Goal: Task Accomplishment & Management: Use online tool/utility

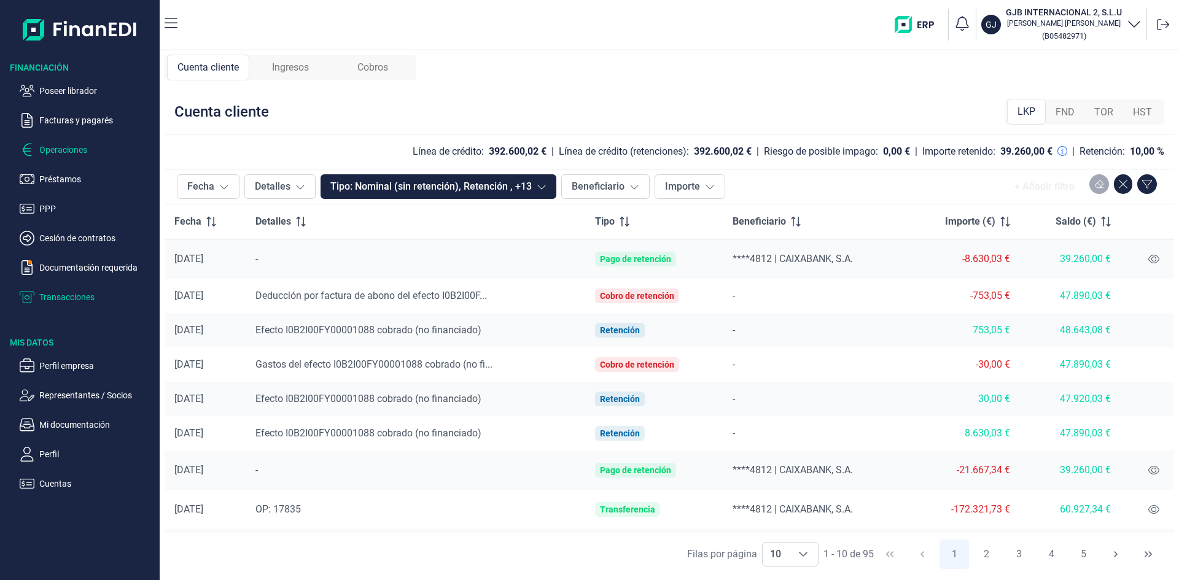
click at [66, 148] on p "Operaciones" at bounding box center [96, 149] width 115 height 15
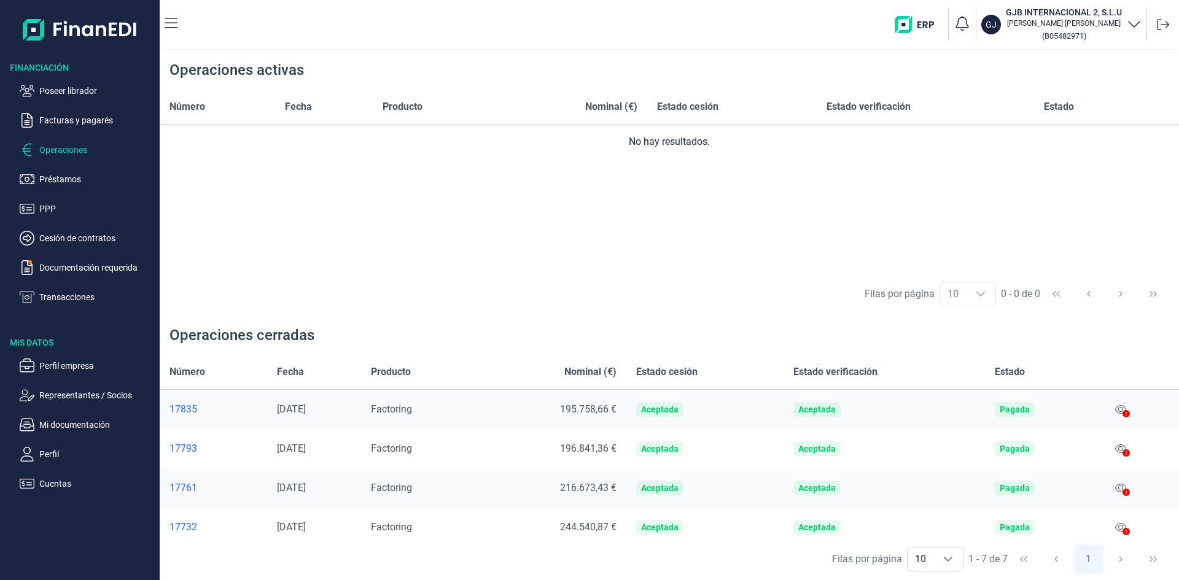
click at [66, 148] on p "Operaciones" at bounding box center [96, 149] width 115 height 15
click at [82, 90] on p "Poseer librador" at bounding box center [96, 91] width 115 height 15
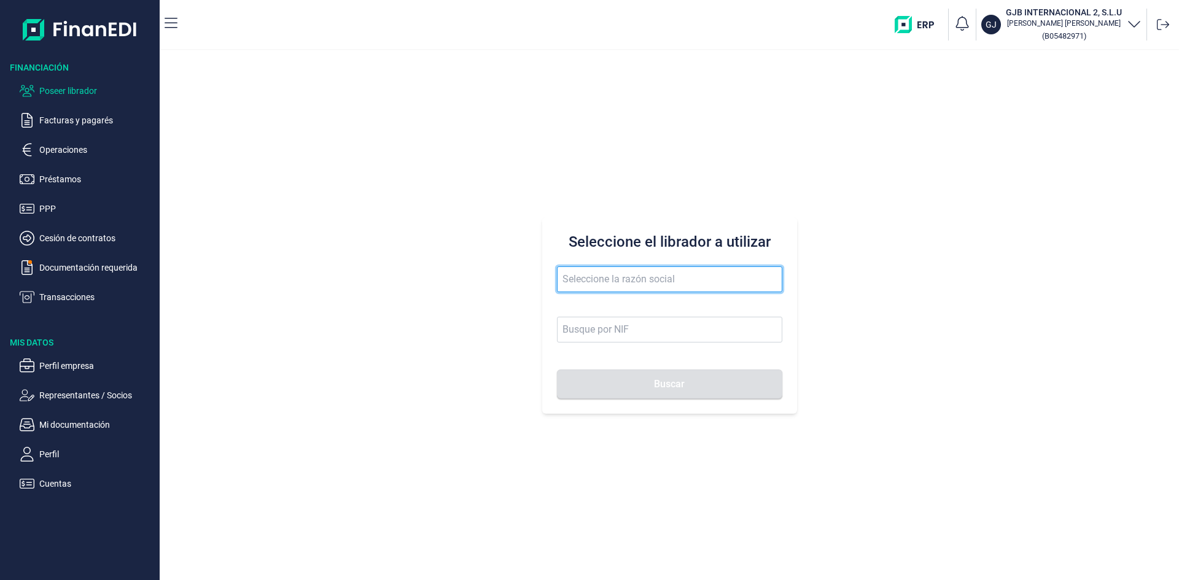
click at [605, 282] on input "text" at bounding box center [669, 280] width 225 height 26
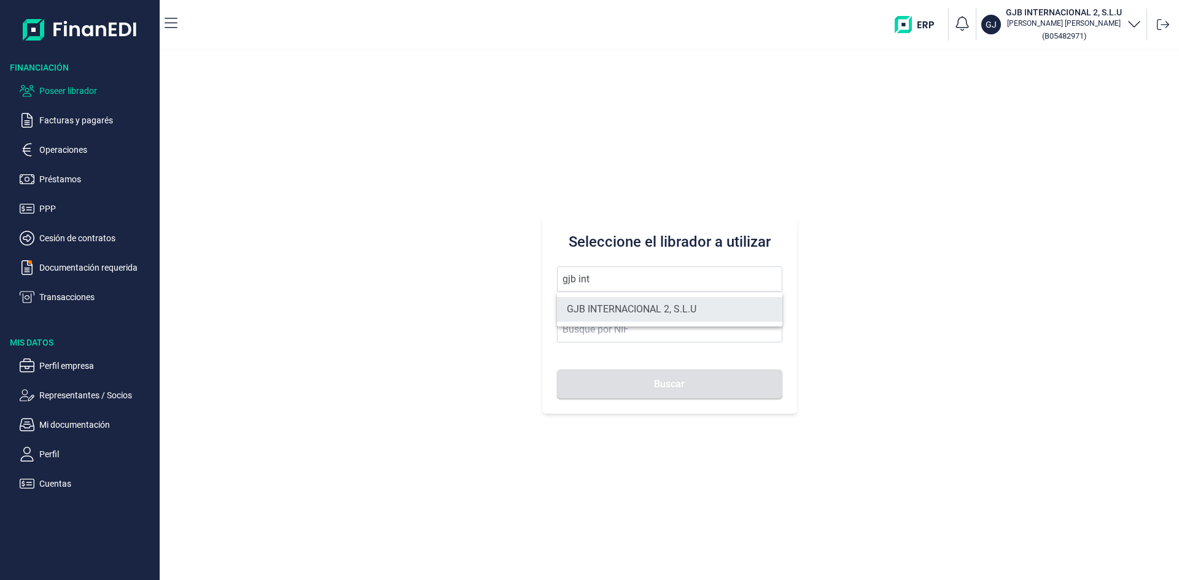
click at [639, 307] on li "GJB INTERNACIONAL 2, S.L.U" at bounding box center [669, 309] width 225 height 25
type input "GJB INTERNACIONAL 2, S.L.U"
type input "B05482971"
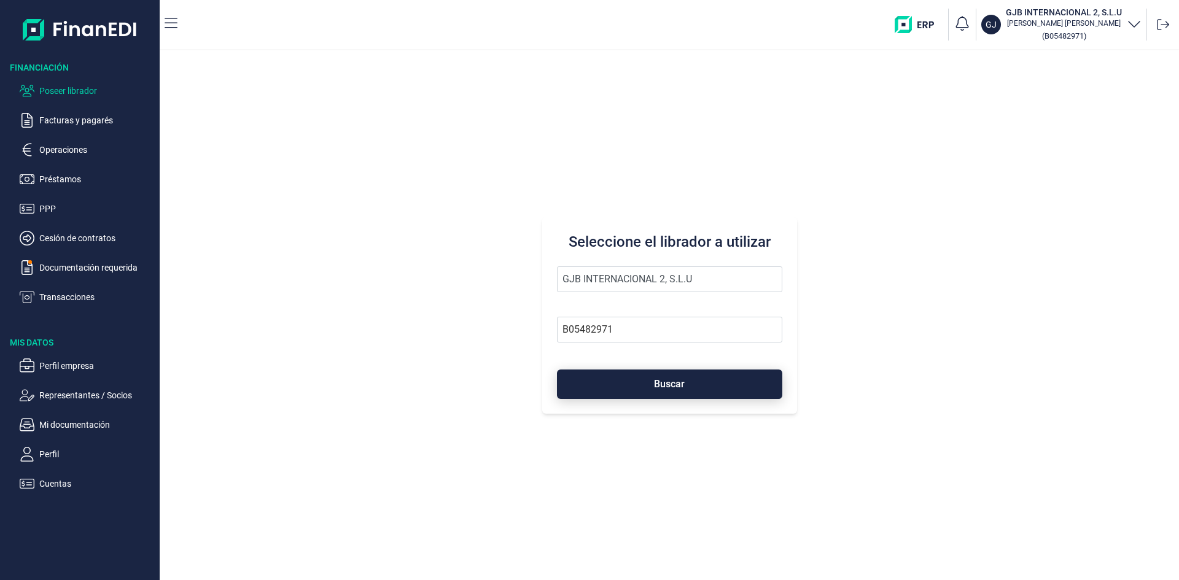
click at [676, 380] on span "Buscar" at bounding box center [669, 383] width 31 height 9
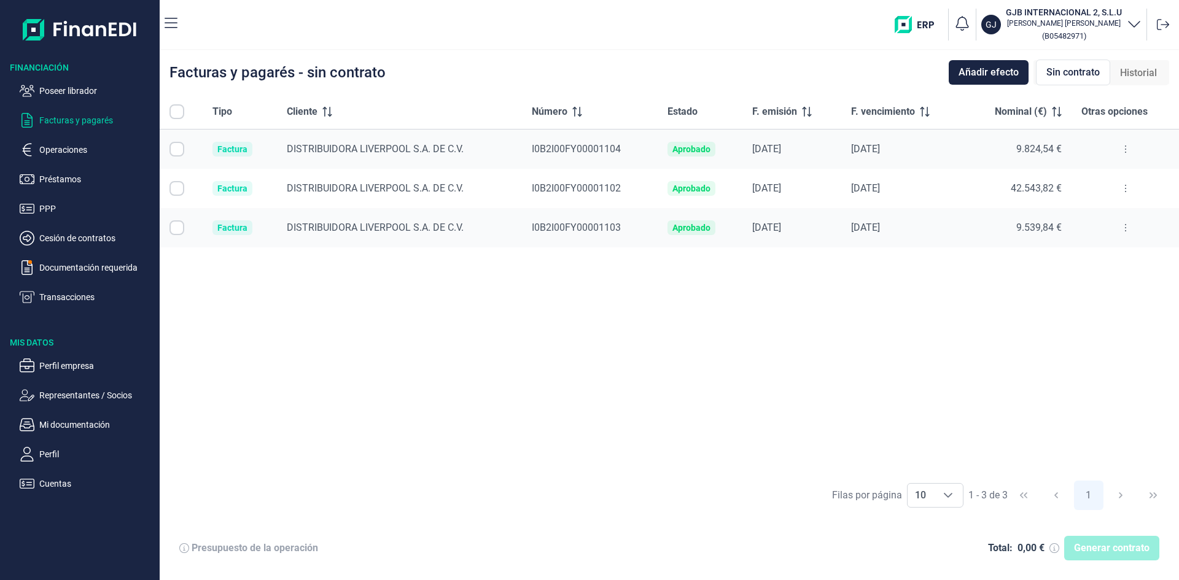
checkbox input "true"
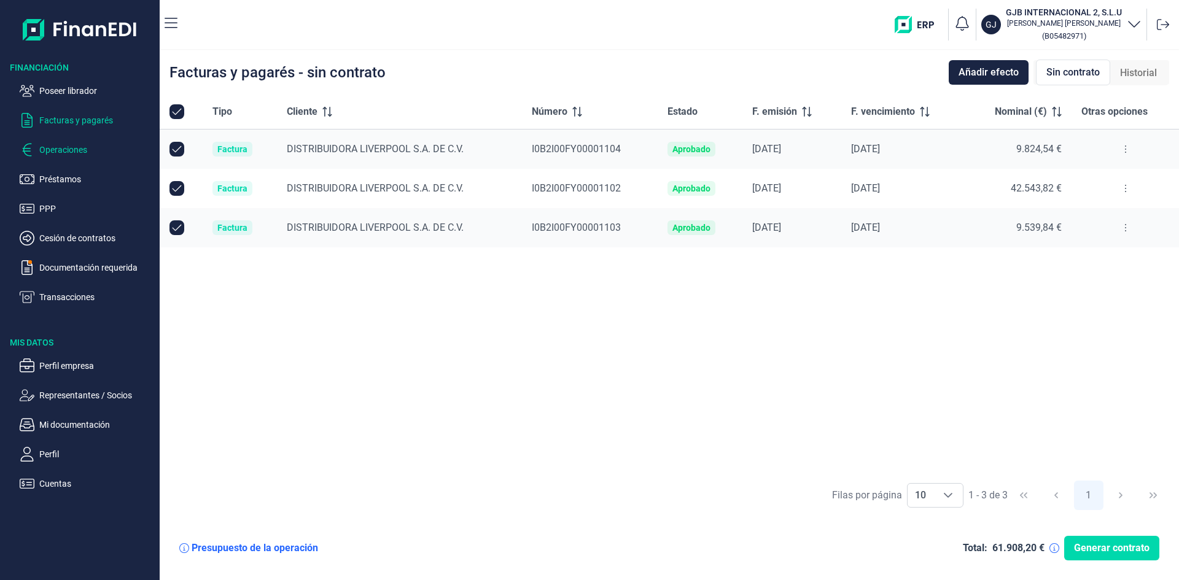
click at [88, 148] on p "Operaciones" at bounding box center [96, 149] width 115 height 15
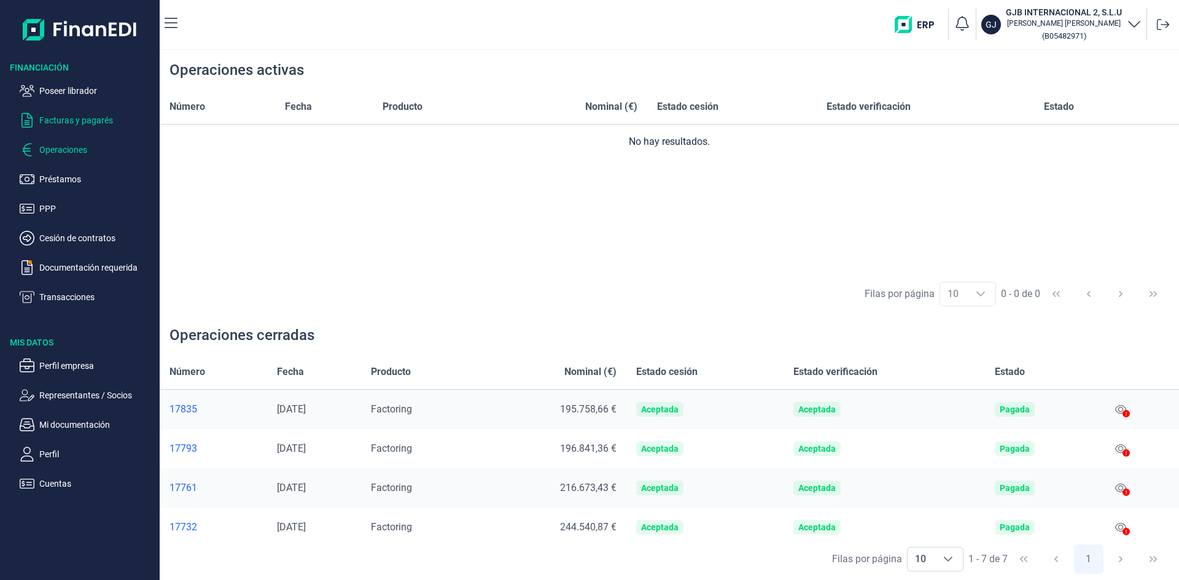
click at [85, 123] on p "Facturas y pagarés" at bounding box center [96, 120] width 115 height 15
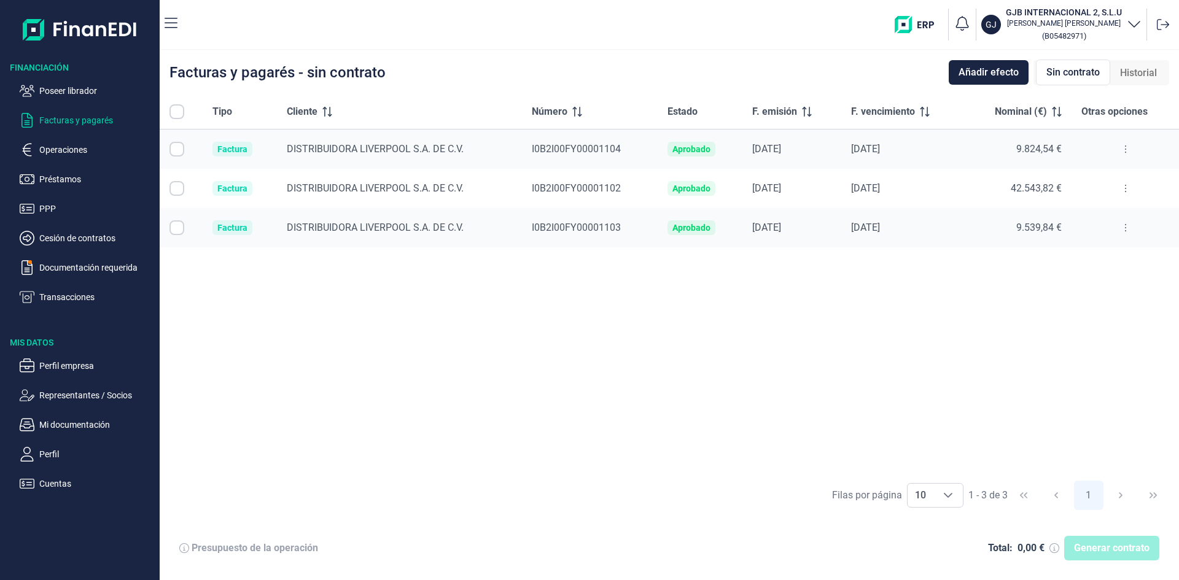
checkbox input "true"
click at [87, 123] on p "Facturas y pagarés" at bounding box center [96, 120] width 115 height 15
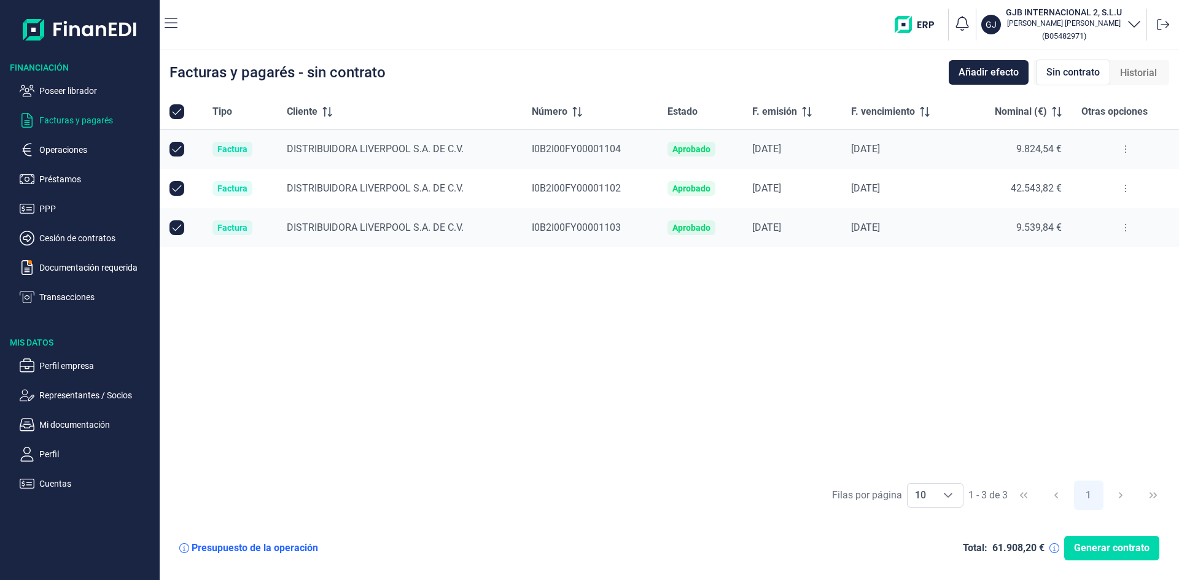
click at [1124, 147] on icon at bounding box center [1125, 149] width 2 height 10
click at [1103, 179] on span "Ver detalle de la factura" at bounding box center [1081, 180] width 90 height 12
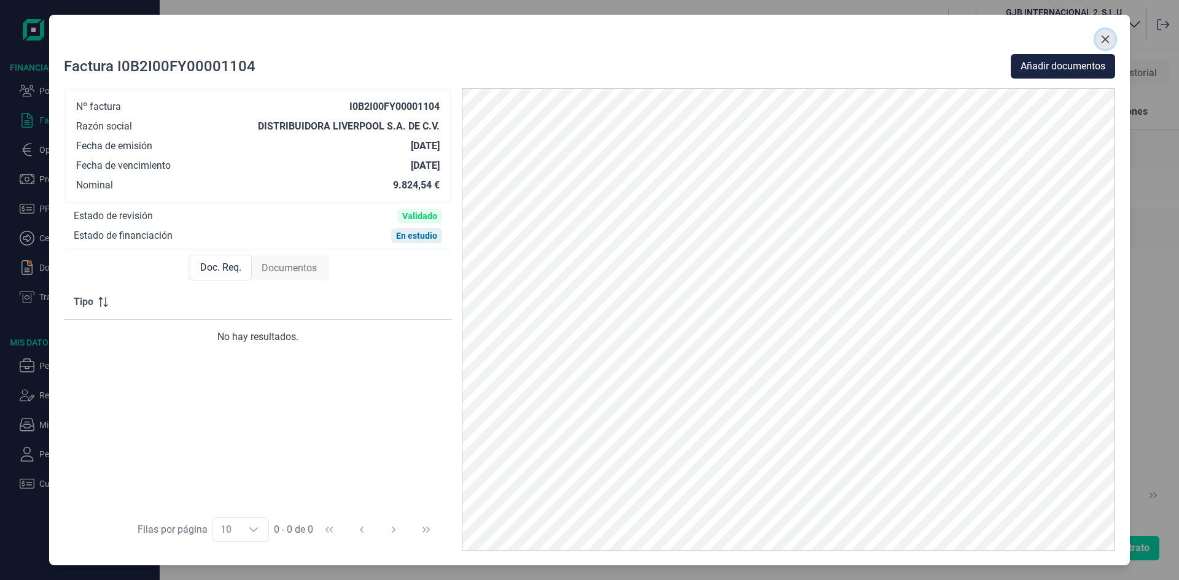
click at [1112, 37] on button "Close" at bounding box center [1105, 39] width 20 height 20
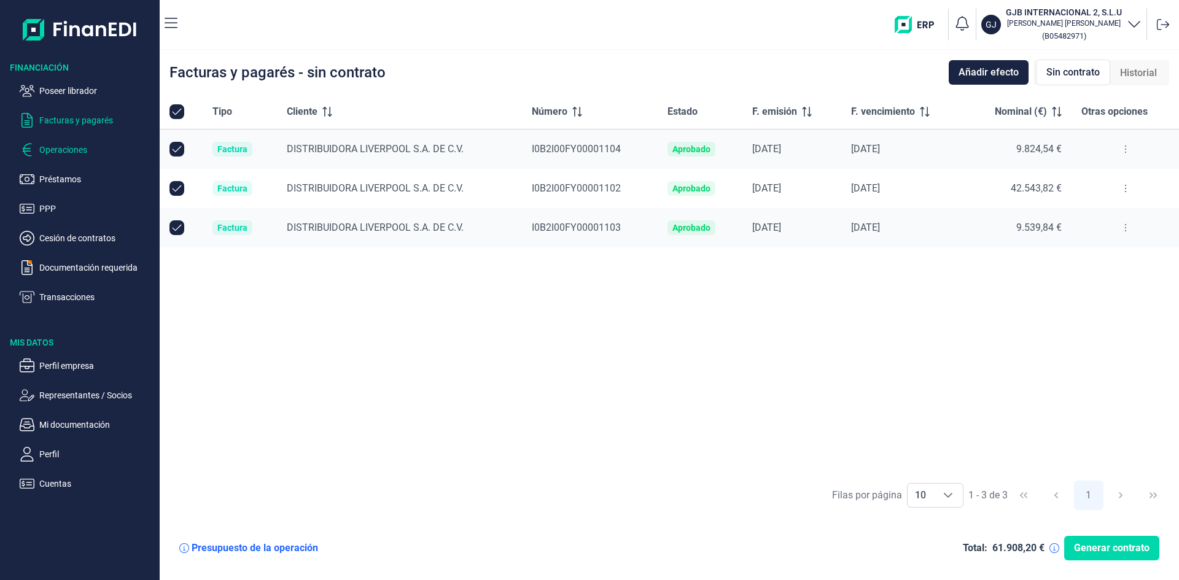
click at [65, 150] on p "Operaciones" at bounding box center [96, 149] width 115 height 15
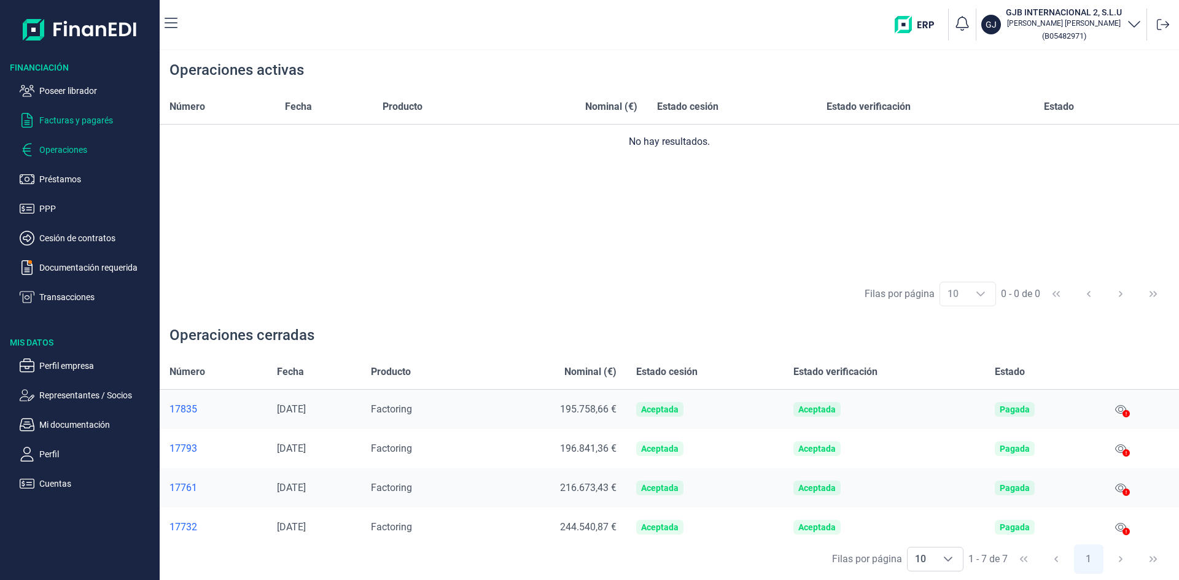
click at [72, 122] on p "Facturas y pagarés" at bounding box center [96, 120] width 115 height 15
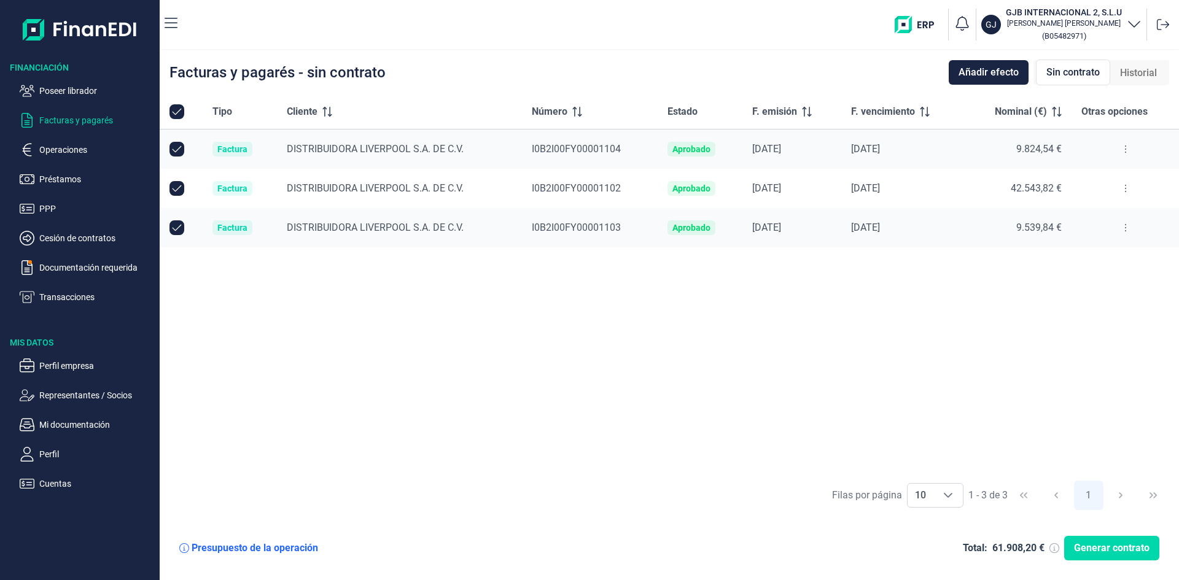
checkbox input "true"
click at [1124, 150] on icon at bounding box center [1125, 149] width 2 height 10
click at [1110, 179] on span "Ver detalle de la factura" at bounding box center [1081, 180] width 90 height 12
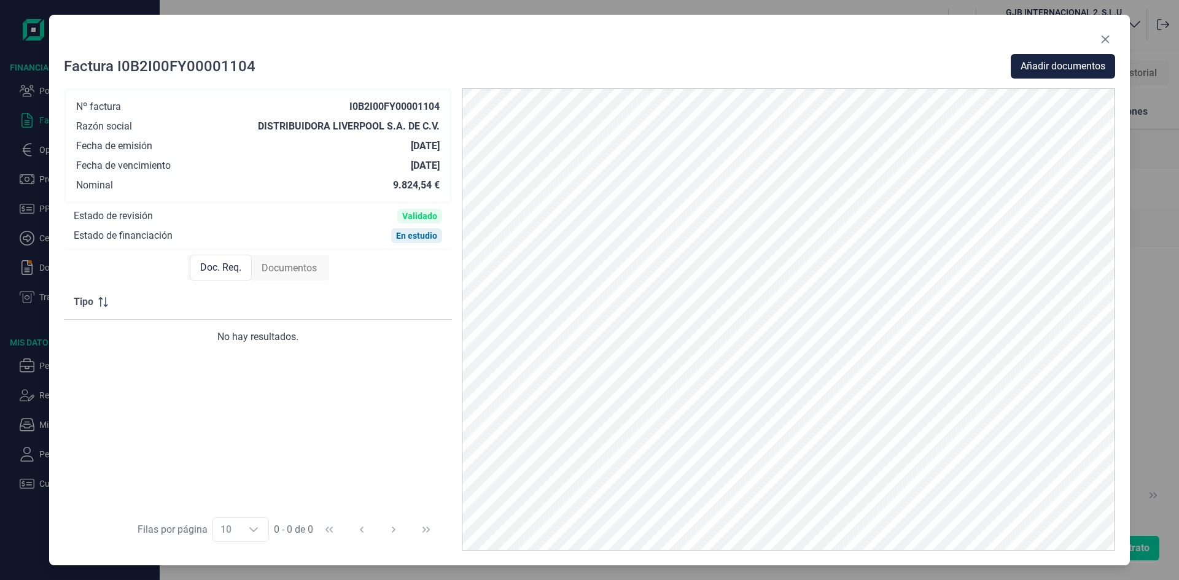
click at [298, 266] on span "Documentos" at bounding box center [289, 268] width 55 height 15
click at [1103, 42] on icon "Close" at bounding box center [1105, 39] width 10 height 10
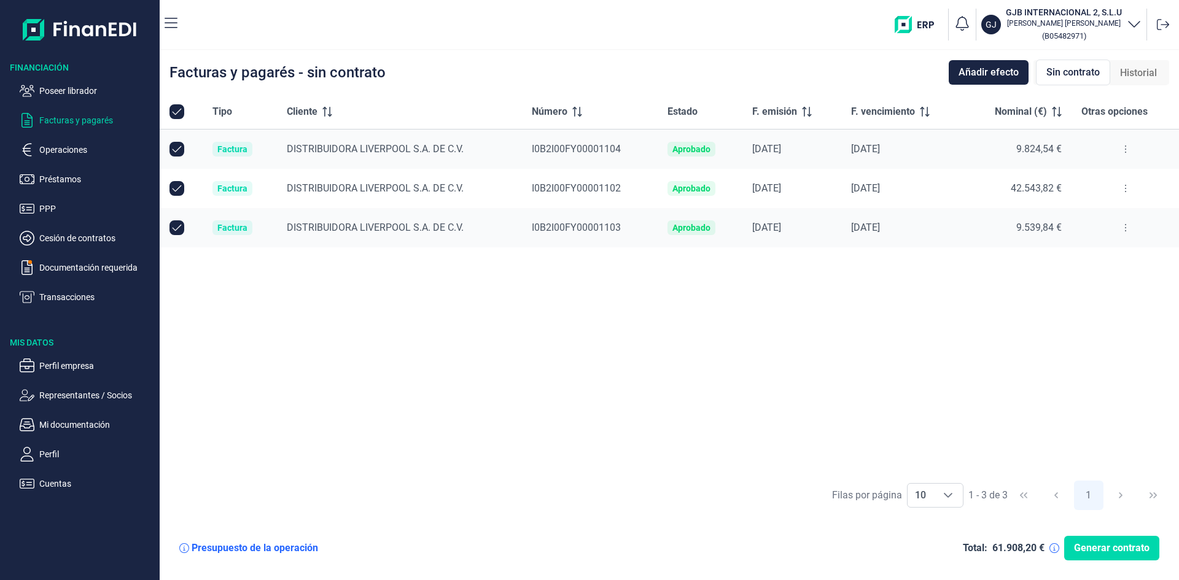
click at [1128, 189] on button at bounding box center [1126, 189] width 22 height 20
click at [1110, 216] on span "Ver detalle de la factura" at bounding box center [1081, 219] width 90 height 12
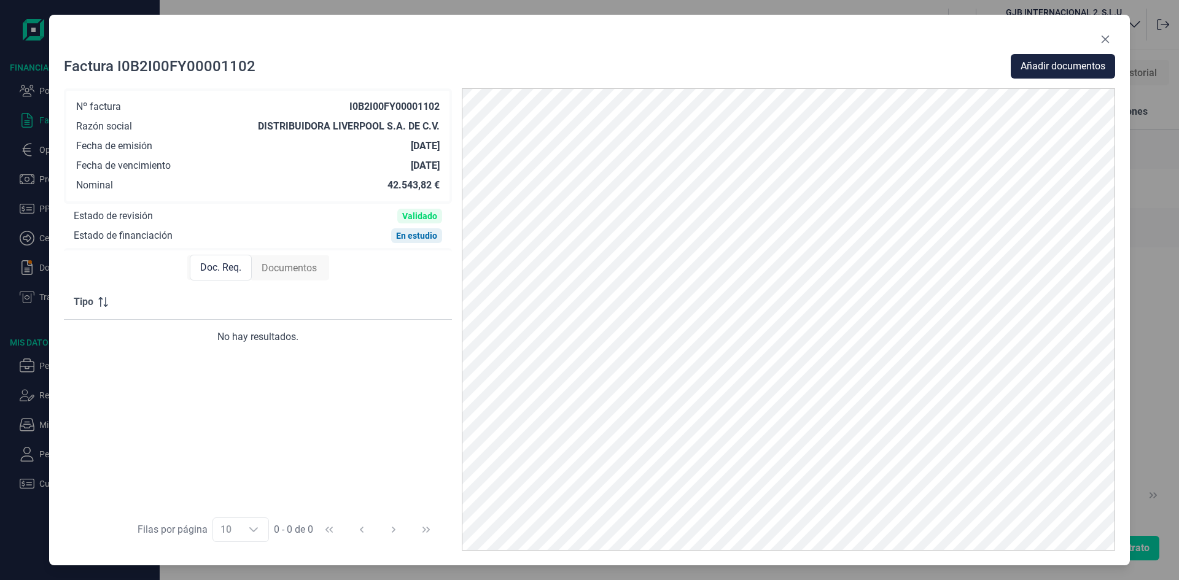
click at [302, 276] on div "Documentos" at bounding box center [289, 268] width 75 height 25
click at [1107, 40] on icon "Close" at bounding box center [1105, 39] width 10 height 10
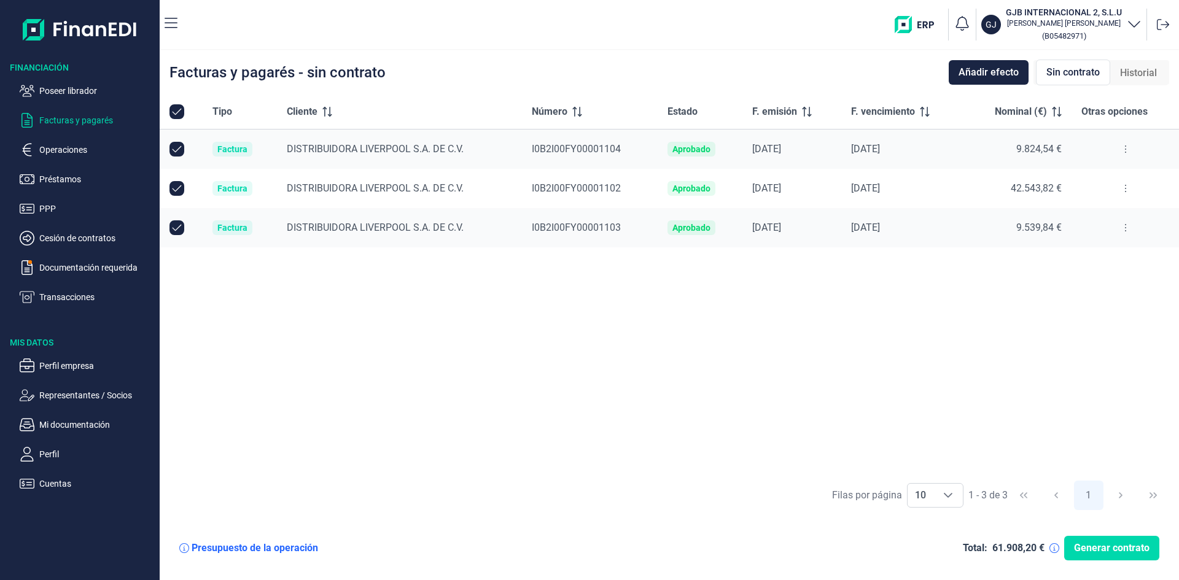
click at [1126, 226] on icon at bounding box center [1125, 228] width 2 height 10
click at [1108, 254] on span "Ver detalle de la factura" at bounding box center [1081, 258] width 90 height 12
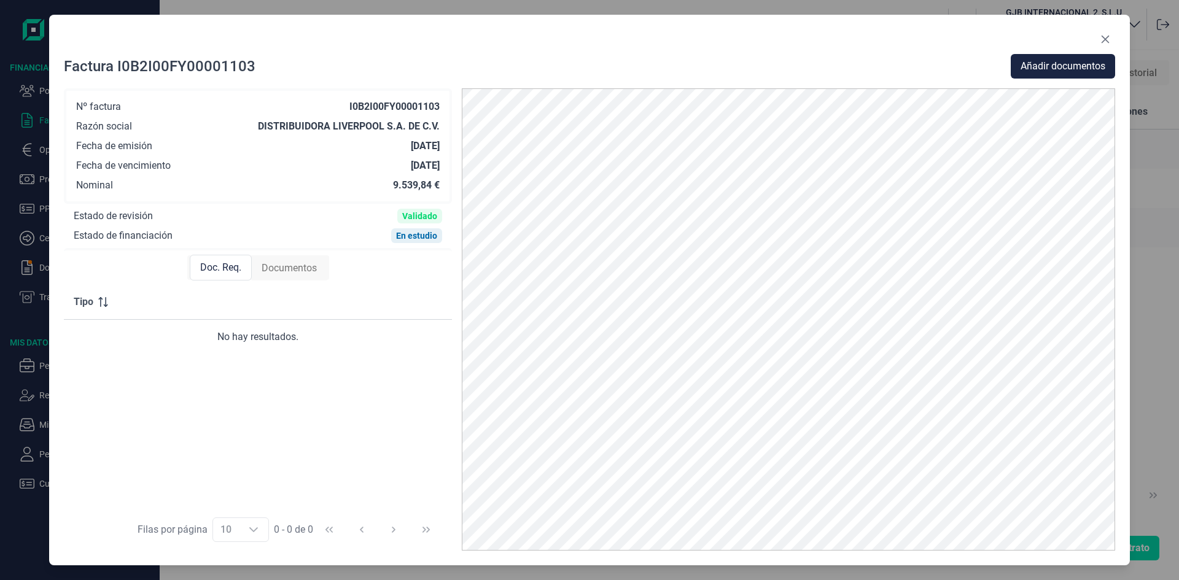
click at [311, 268] on span "Documentos" at bounding box center [289, 268] width 55 height 15
click at [1110, 39] on button "Close" at bounding box center [1105, 39] width 20 height 20
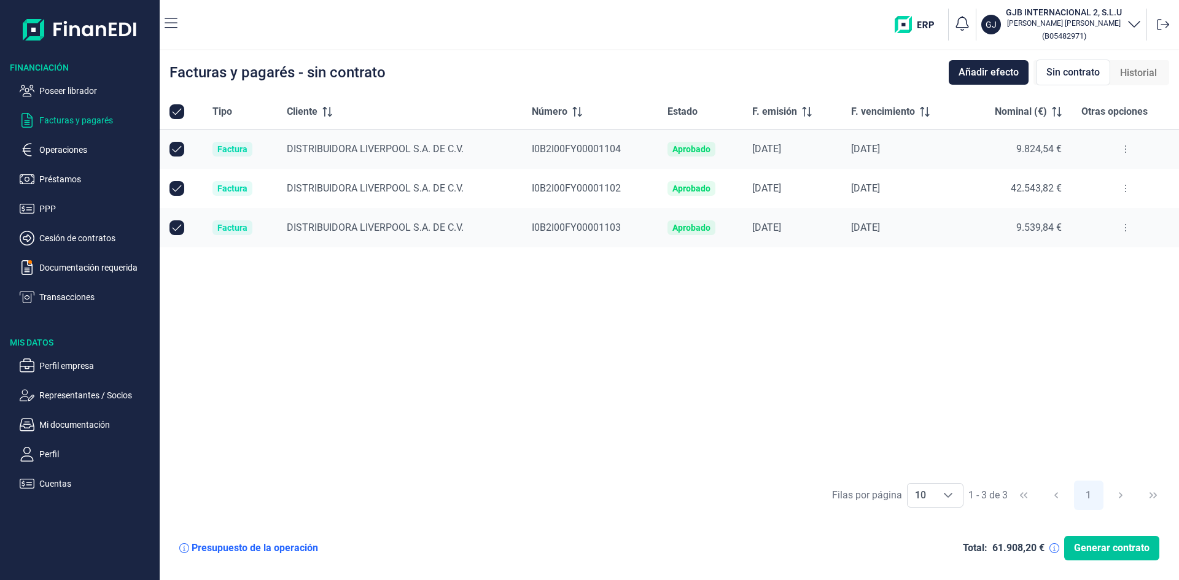
click at [1100, 553] on span "Generar contrato" at bounding box center [1112, 548] width 76 height 15
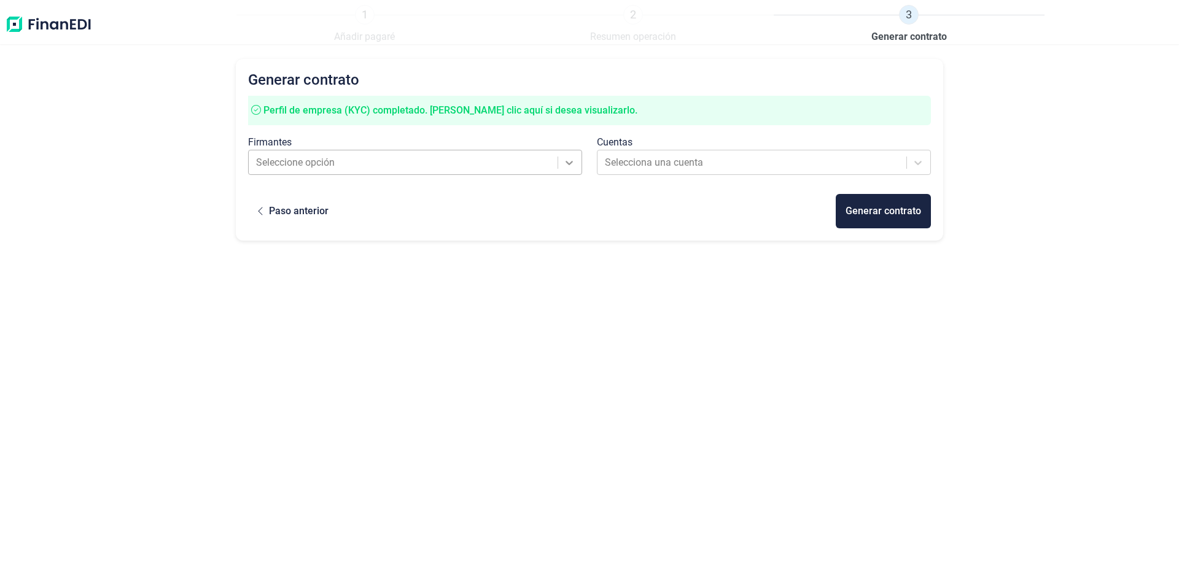
click at [566, 167] on icon at bounding box center [569, 163] width 12 height 12
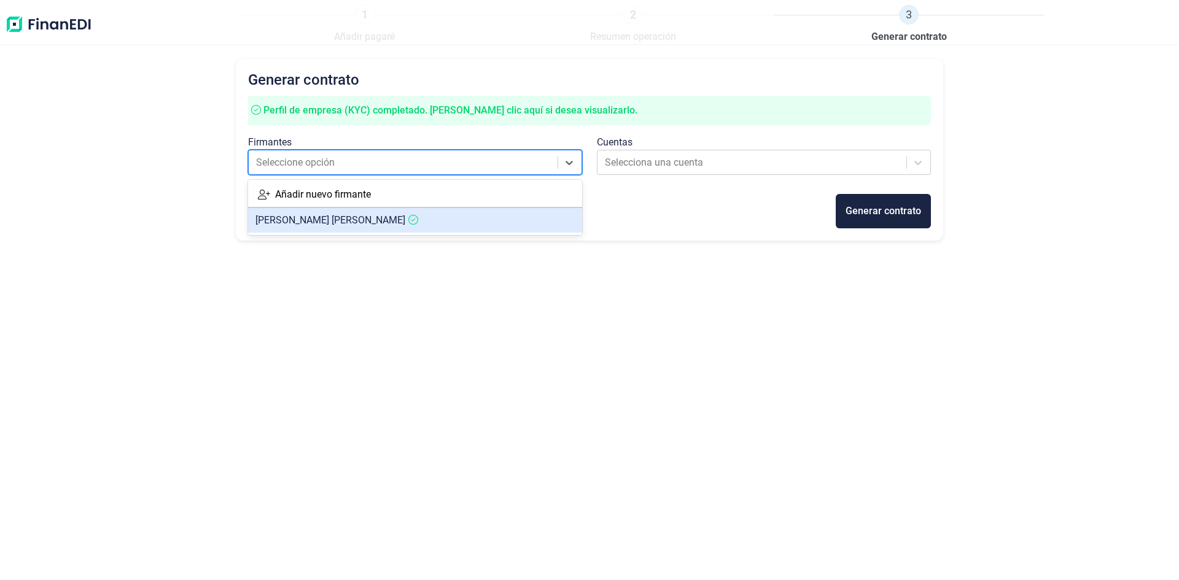
click at [520, 216] on article "[PERSON_NAME] [PERSON_NAME]" at bounding box center [415, 220] width 334 height 25
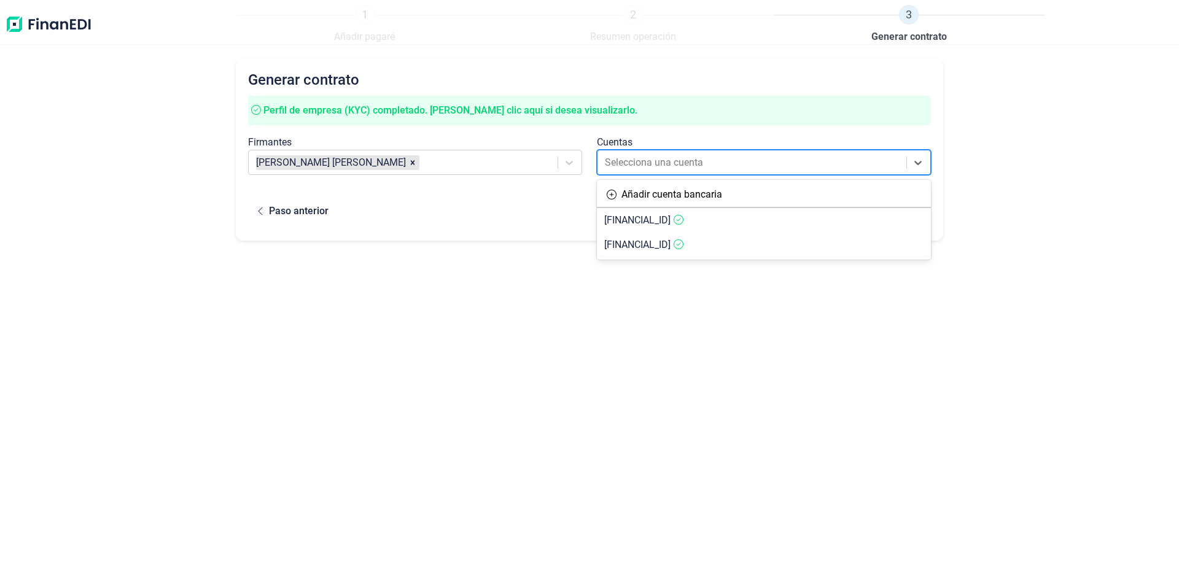
click at [684, 157] on div at bounding box center [753, 162] width 296 height 17
click at [671, 217] on span "[FINANCIAL_ID]" at bounding box center [637, 220] width 66 height 12
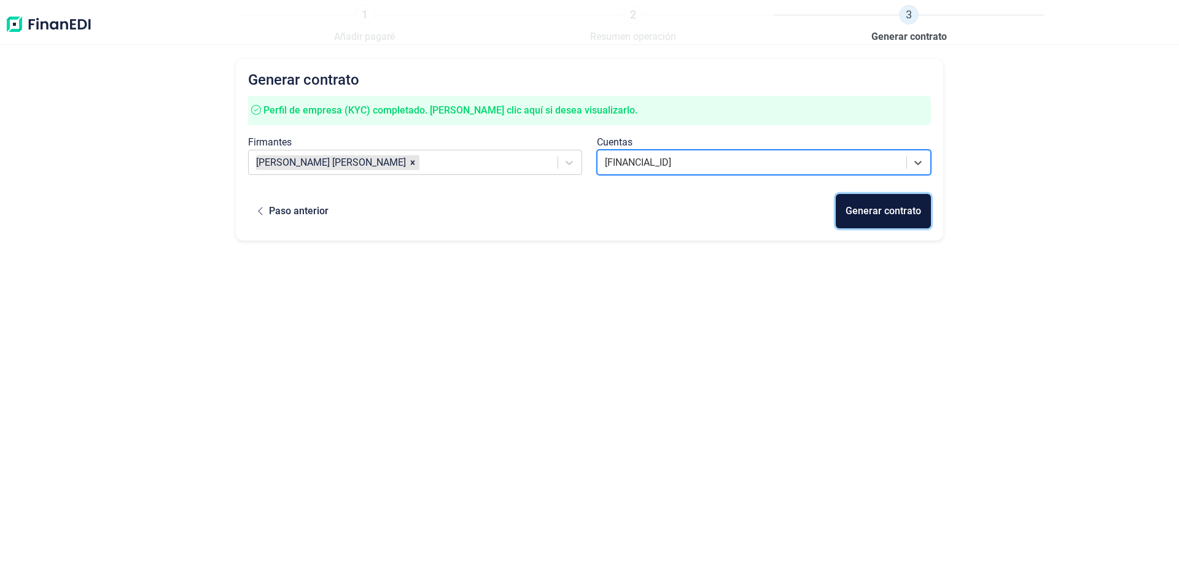
click at [876, 211] on div "Generar contrato" at bounding box center [884, 211] width 76 height 15
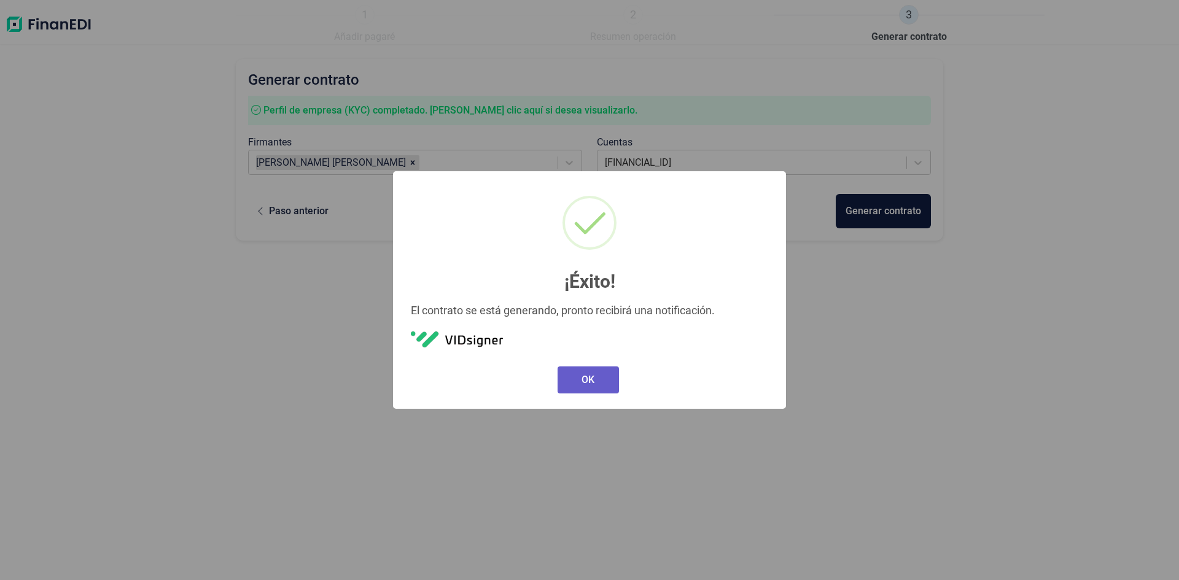
click at [601, 379] on button "OK" at bounding box center [588, 380] width 61 height 27
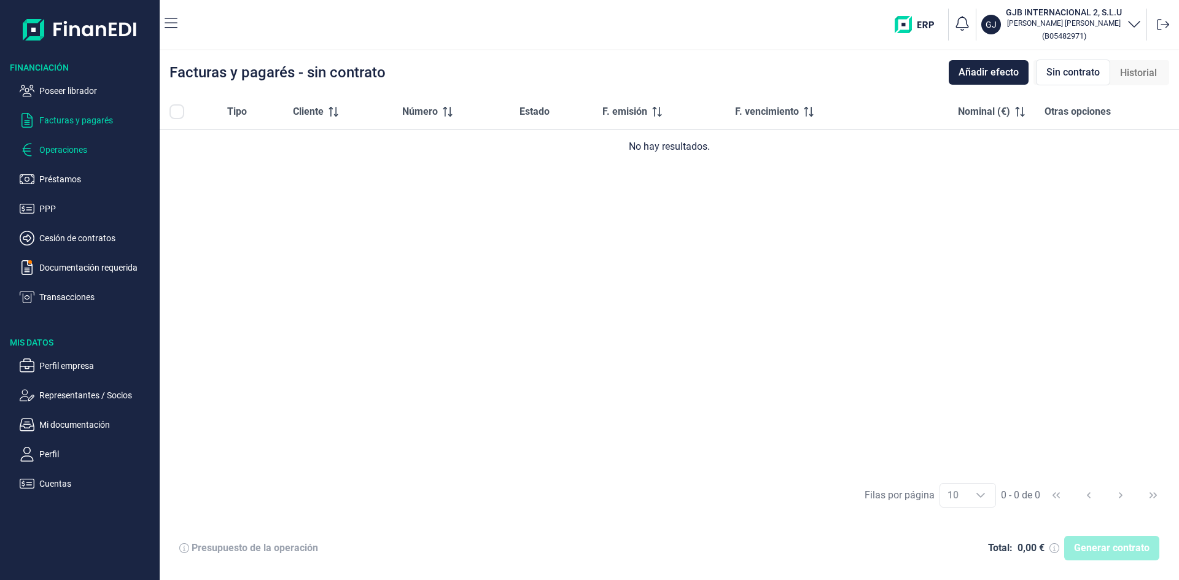
click at [81, 148] on p "Operaciones" at bounding box center [96, 149] width 115 height 15
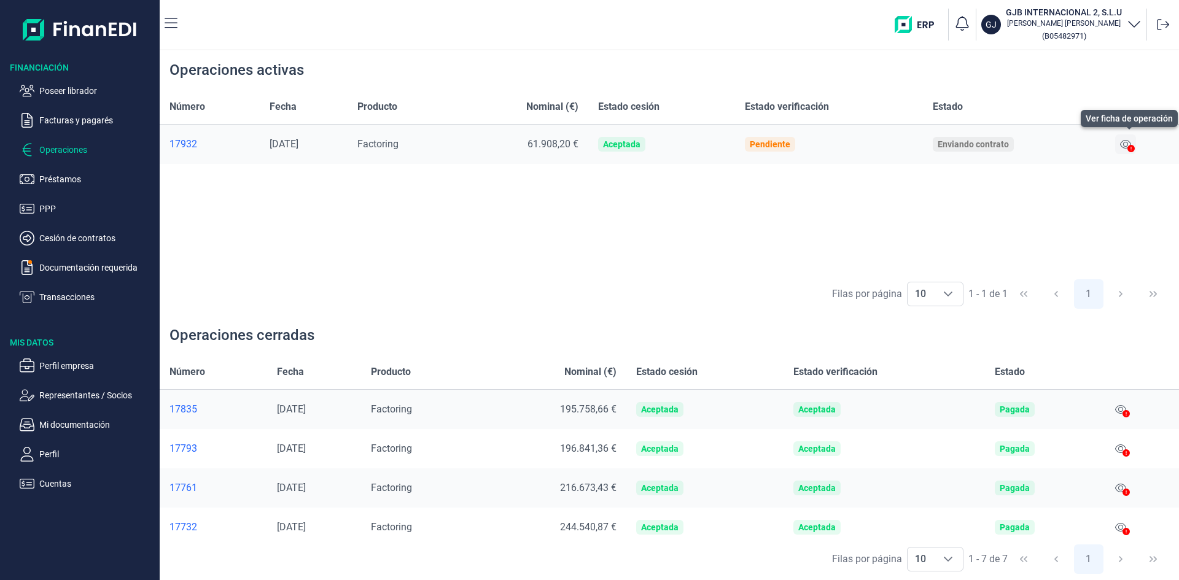
click at [1128, 144] on icon at bounding box center [1125, 144] width 11 height 10
